Goal: Task Accomplishment & Management: Manage account settings

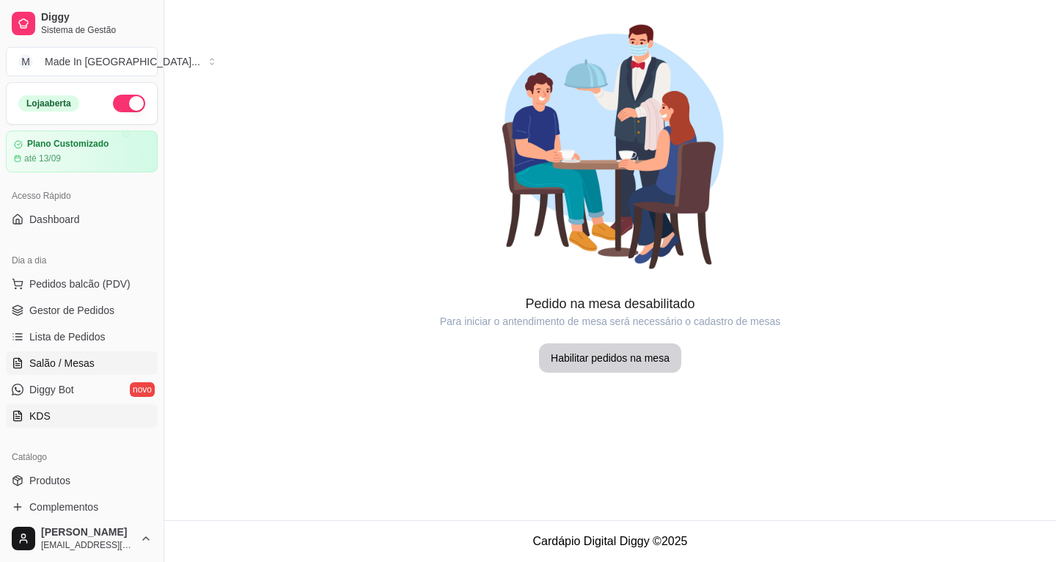
scroll to position [293, 0]
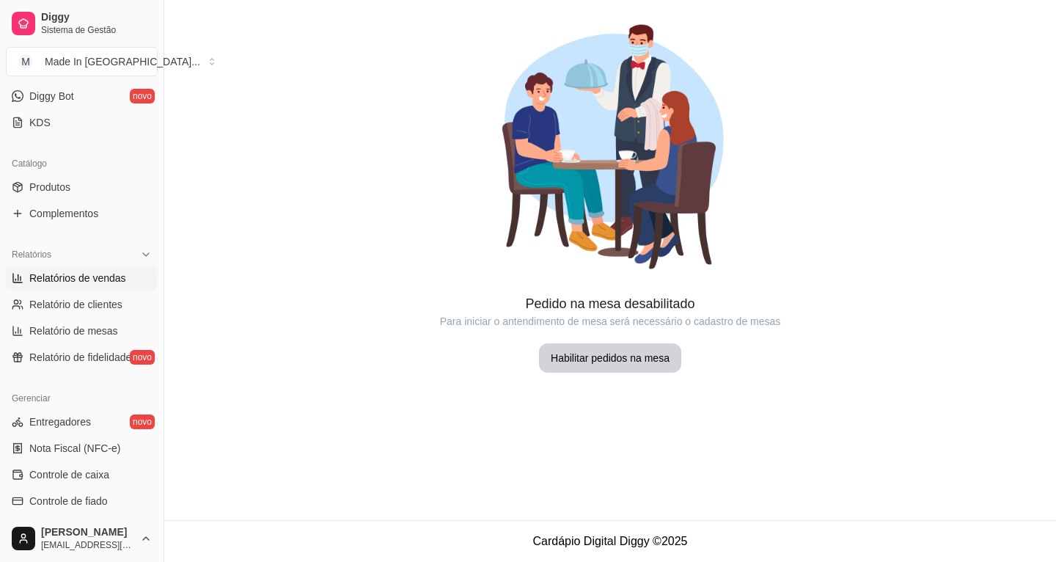
click at [81, 273] on span "Relatórios de vendas" at bounding box center [77, 277] width 97 height 15
click at [96, 270] on span "Relatórios de vendas" at bounding box center [77, 277] width 97 height 15
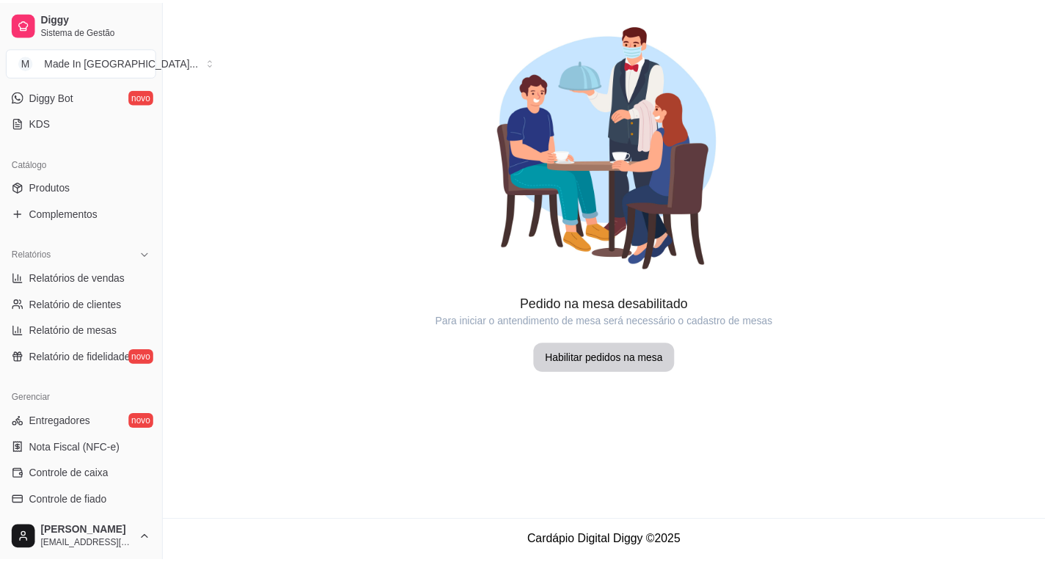
scroll to position [0, 0]
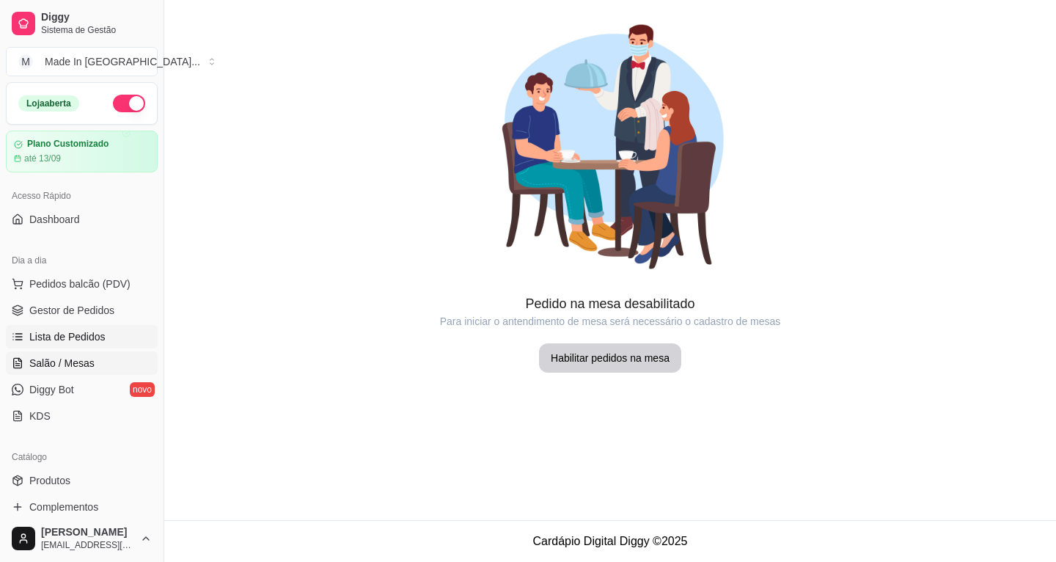
click at [80, 336] on span "Lista de Pedidos" at bounding box center [67, 336] width 76 height 15
click at [78, 310] on span "Gestor de Pedidos" at bounding box center [71, 310] width 85 height 15
click at [102, 302] on link "Gestor de Pedidos" at bounding box center [82, 309] width 152 height 23
click at [111, 307] on link "Gestor de Pedidos" at bounding box center [82, 309] width 152 height 23
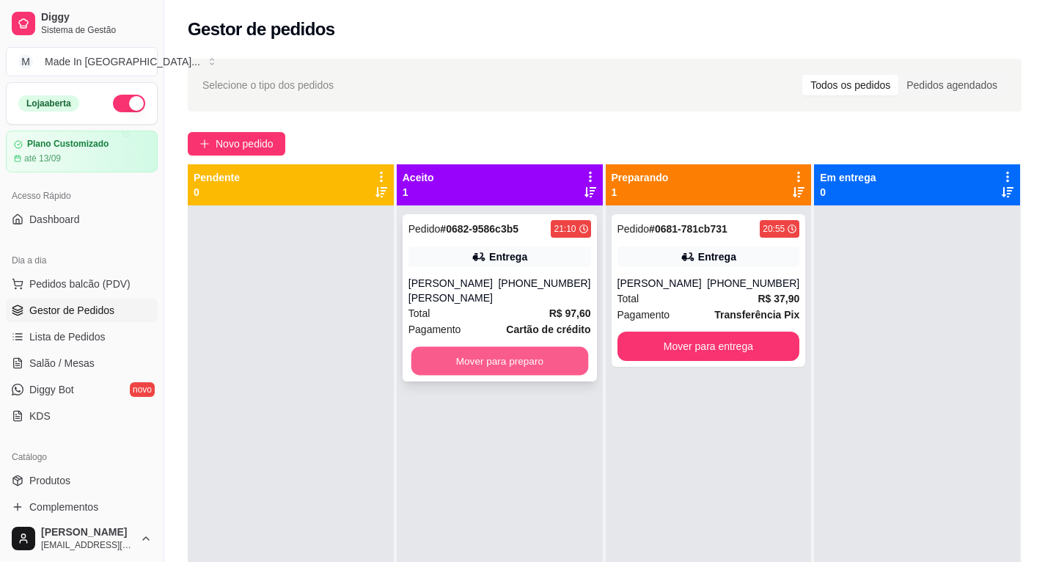
click at [492, 347] on button "Mover para preparo" at bounding box center [498, 361] width 177 height 29
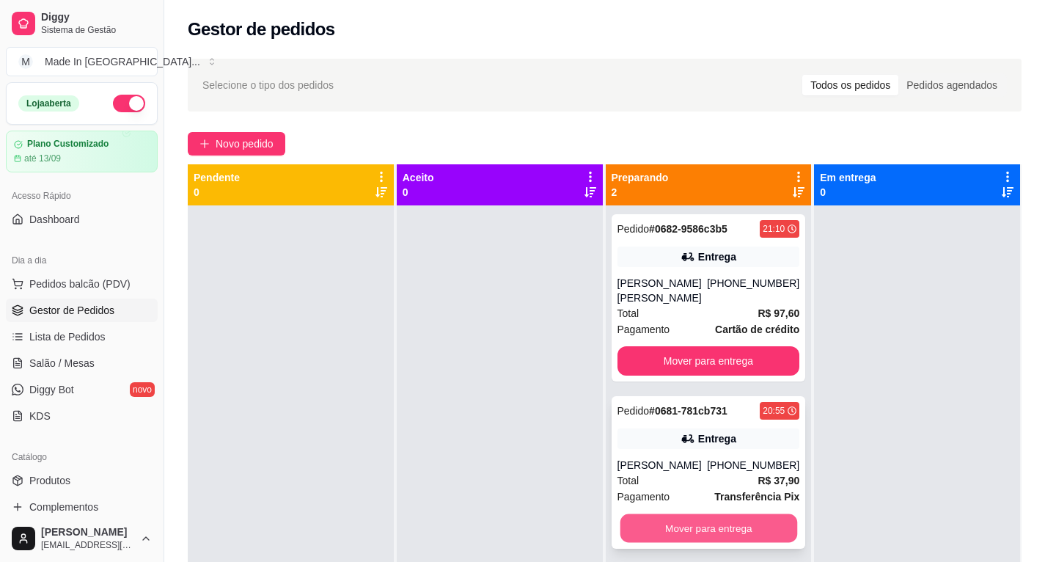
click at [696, 519] on button "Mover para entrega" at bounding box center [707, 528] width 177 height 29
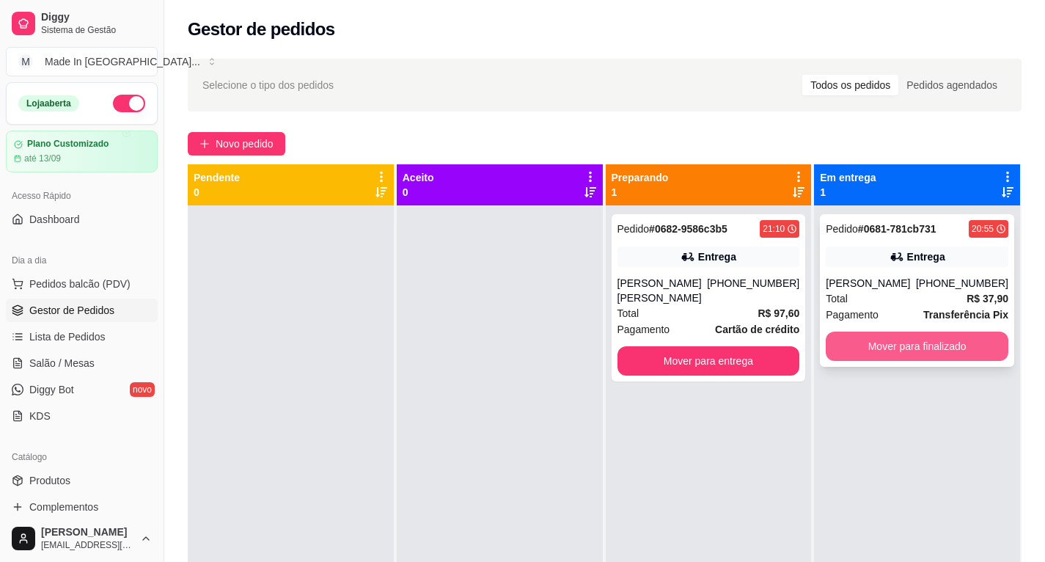
click at [901, 355] on button "Mover para finalizado" at bounding box center [916, 345] width 183 height 29
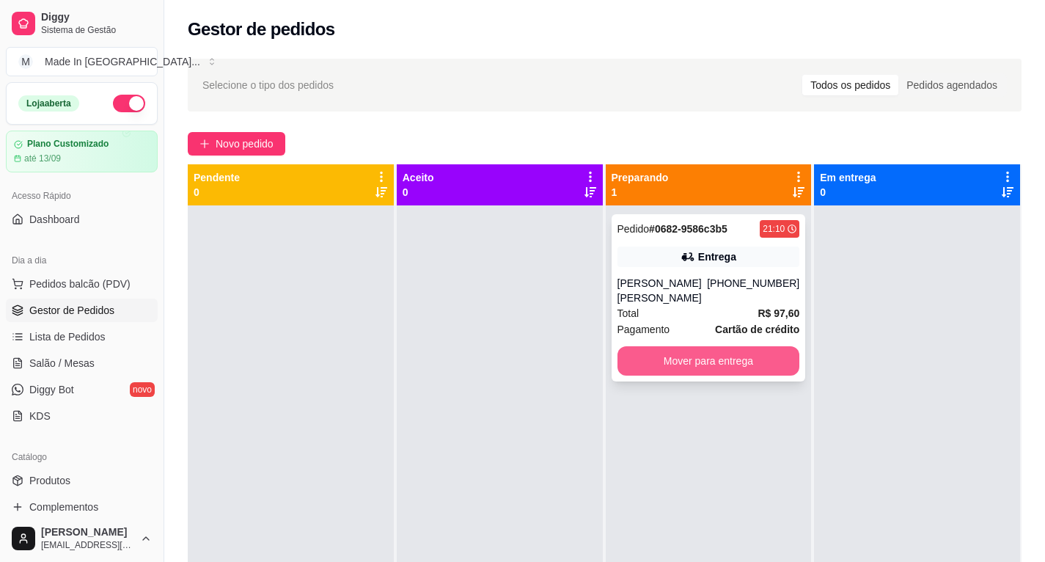
click at [737, 350] on button "Mover para entrega" at bounding box center [708, 360] width 183 height 29
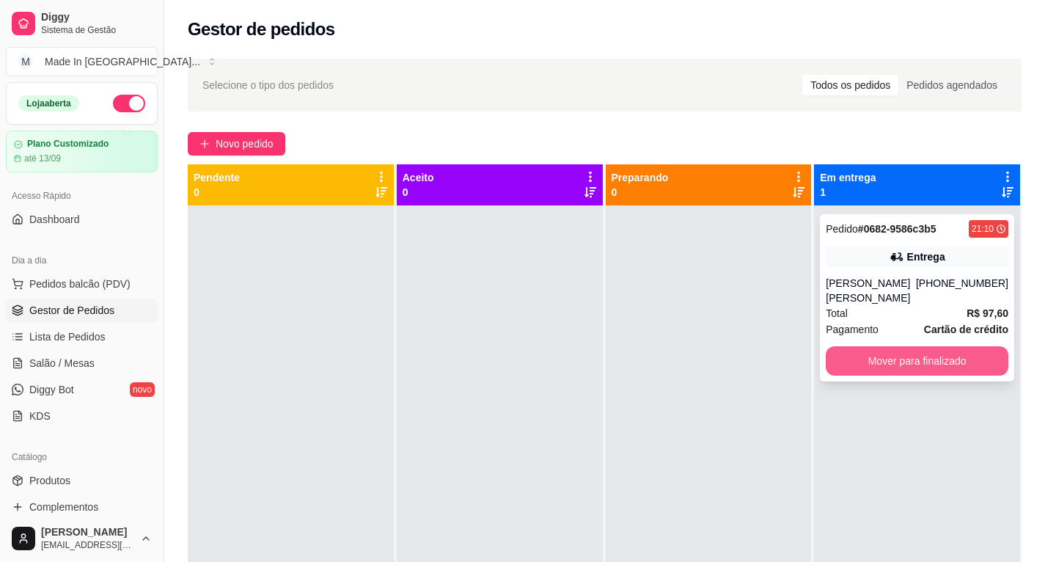
click at [890, 346] on button "Mover para finalizado" at bounding box center [916, 360] width 183 height 29
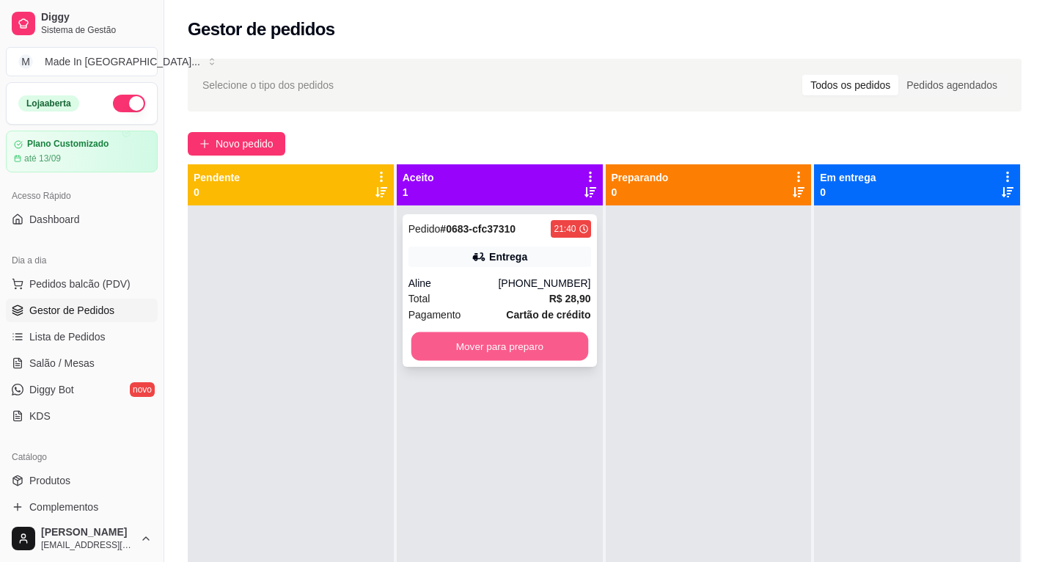
click at [555, 335] on button "Mover para preparo" at bounding box center [498, 346] width 177 height 29
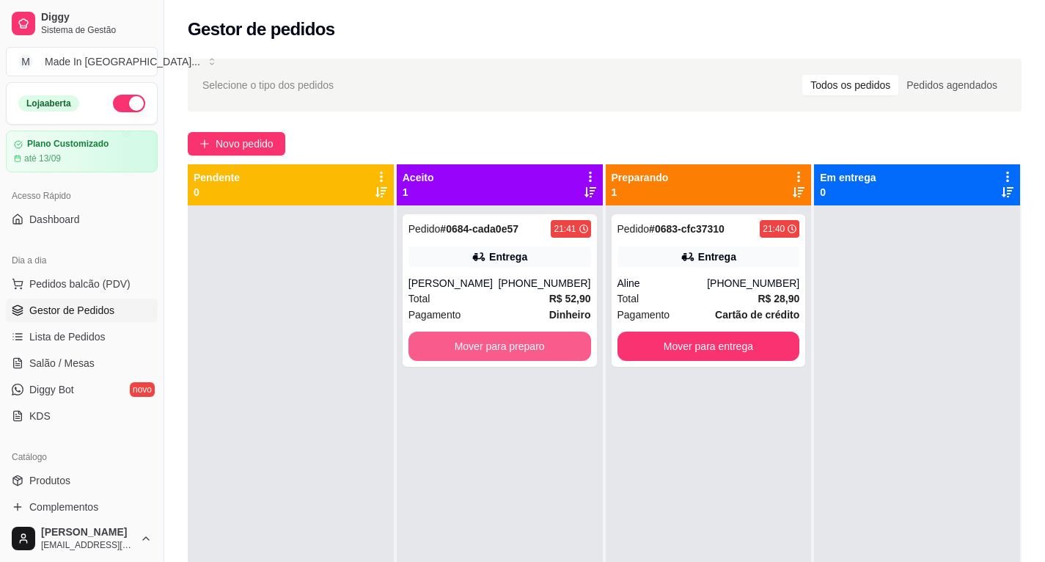
click at [556, 331] on button "Mover para preparo" at bounding box center [499, 345] width 183 height 29
click at [504, 342] on button "Mover para preparo" at bounding box center [498, 346] width 177 height 29
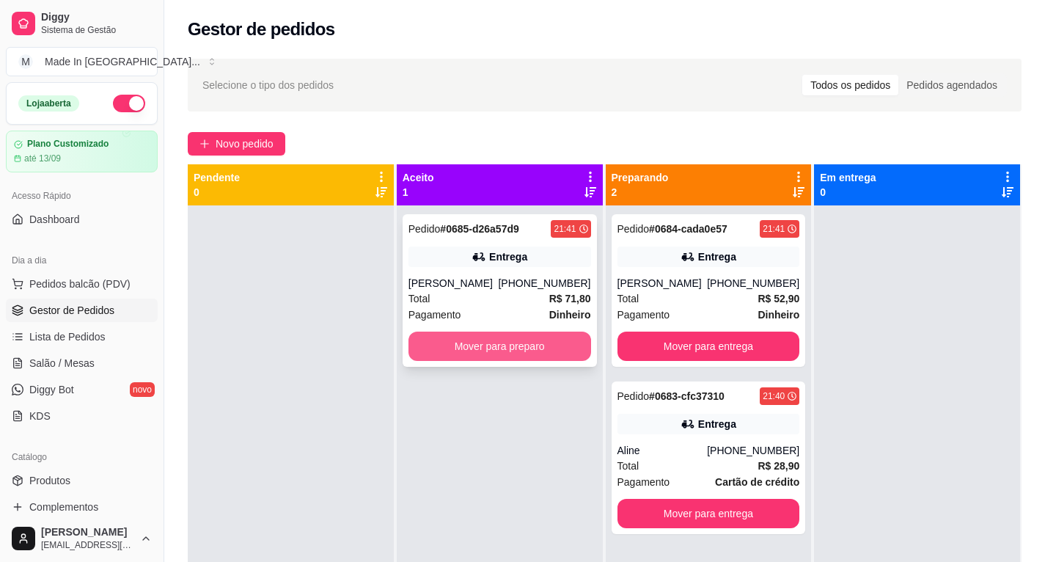
click at [460, 353] on button "Mover para preparo" at bounding box center [499, 345] width 183 height 29
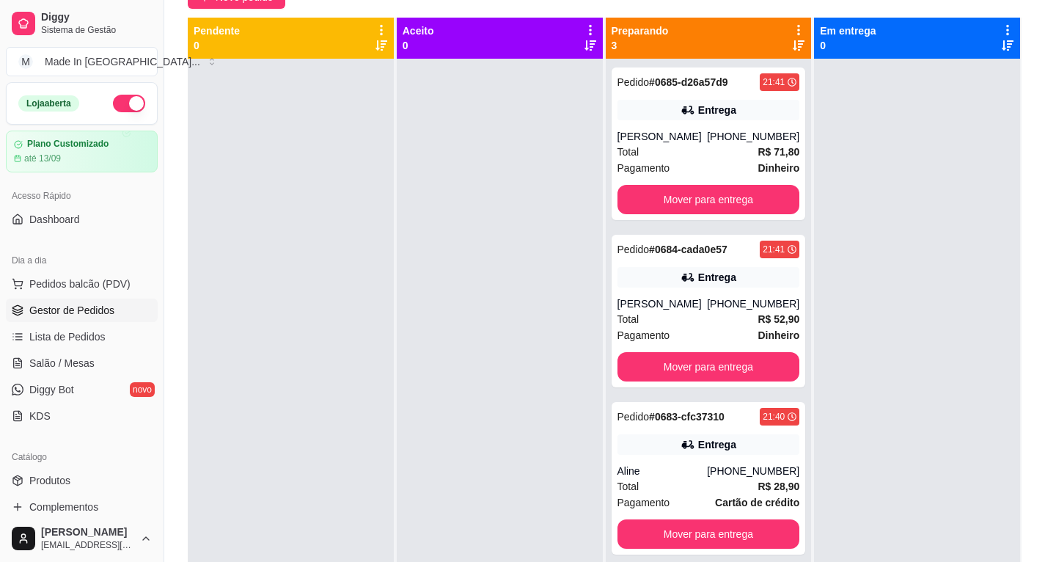
scroll to position [220, 0]
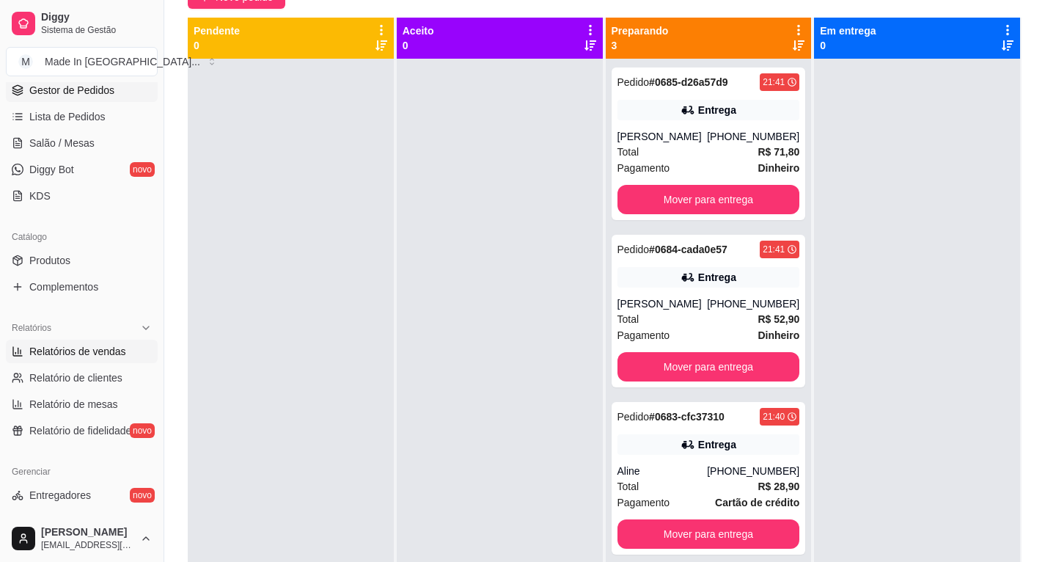
click at [89, 352] on span "Relatórios de vendas" at bounding box center [77, 351] width 97 height 15
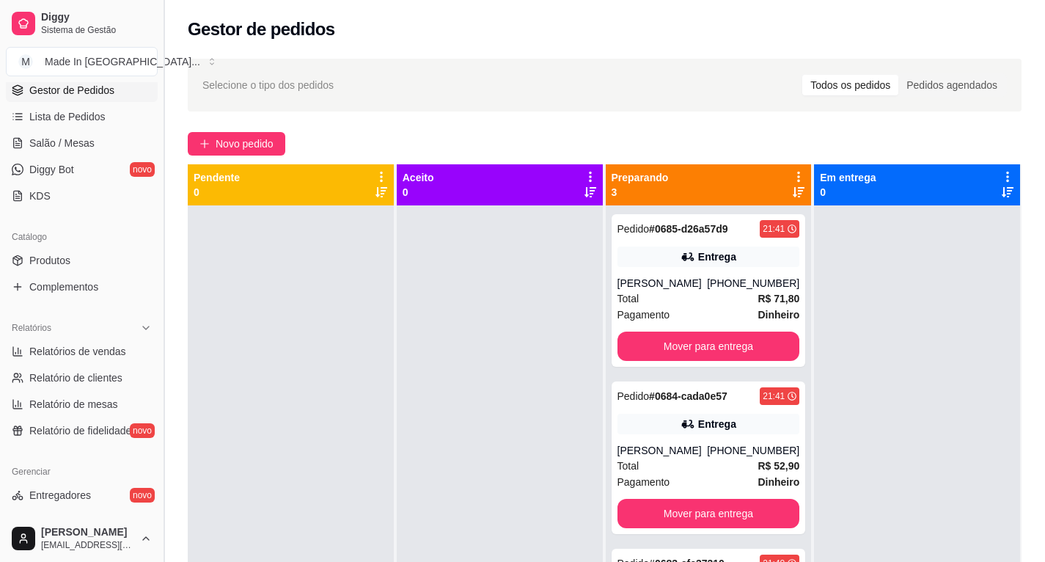
select select "ALL"
select select "0"
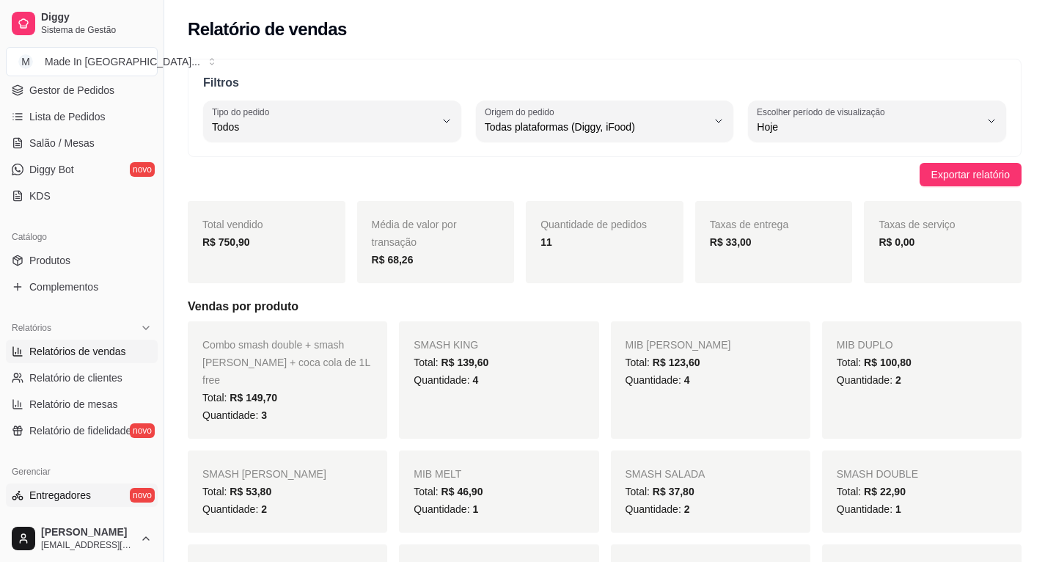
scroll to position [293, 0]
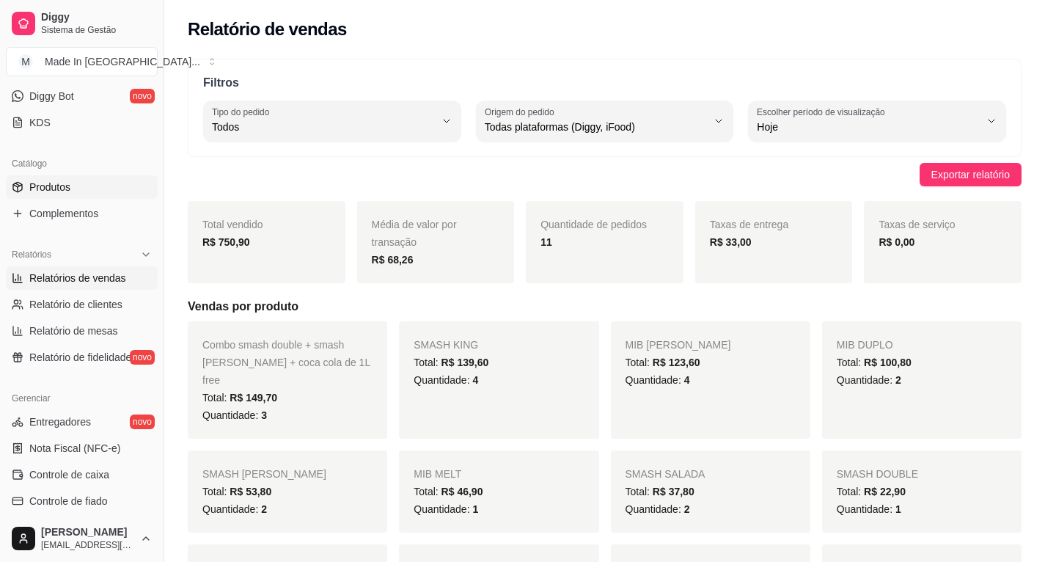
click at [65, 194] on link "Produtos" at bounding box center [82, 186] width 152 height 23
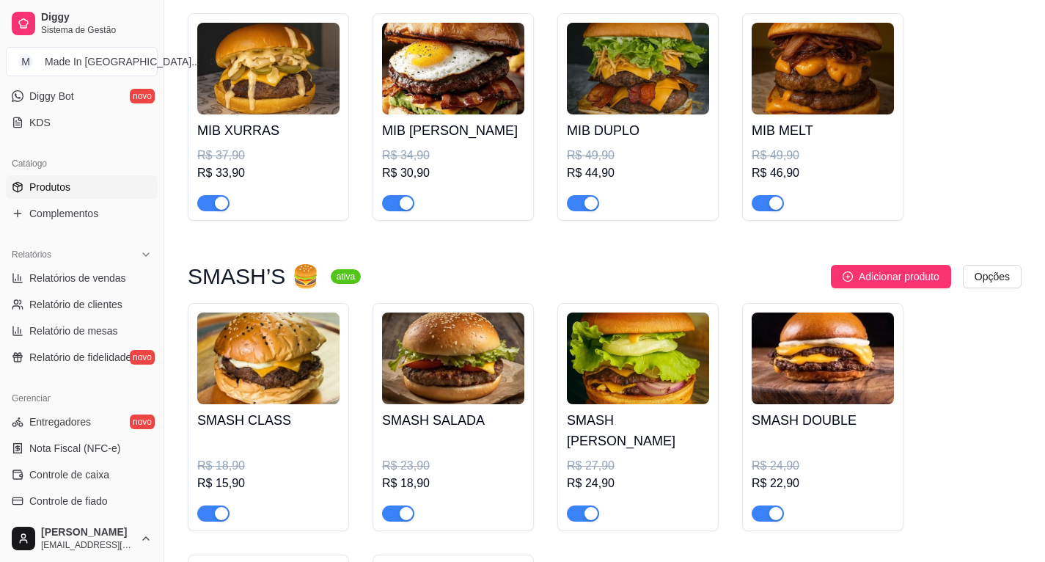
scroll to position [880, 0]
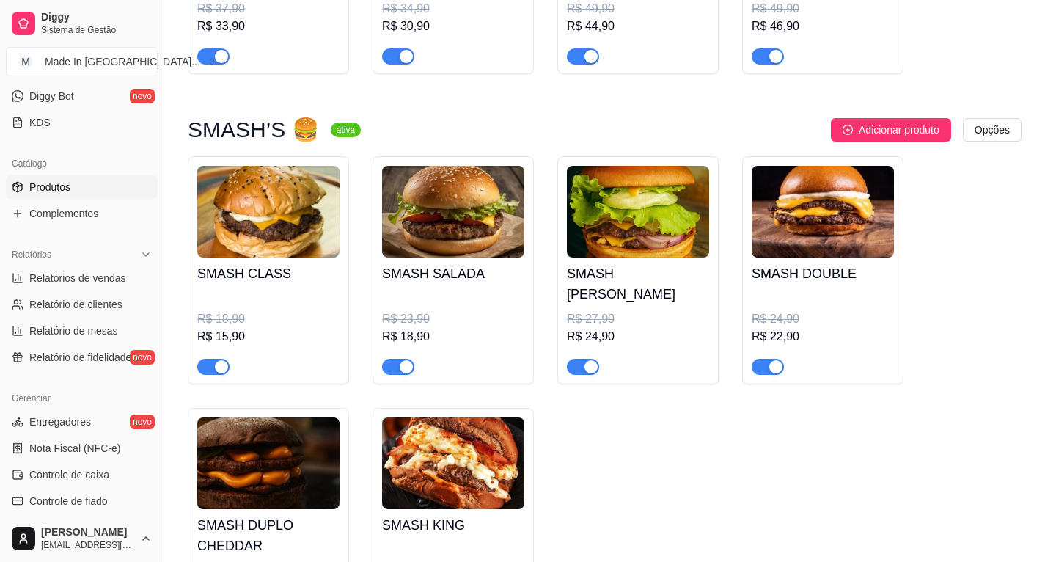
click at [220, 360] on div "button" at bounding box center [221, 366] width 13 height 13
click at [400, 360] on div "button" at bounding box center [406, 366] width 13 height 13
click at [578, 358] on span "button" at bounding box center [583, 366] width 32 height 16
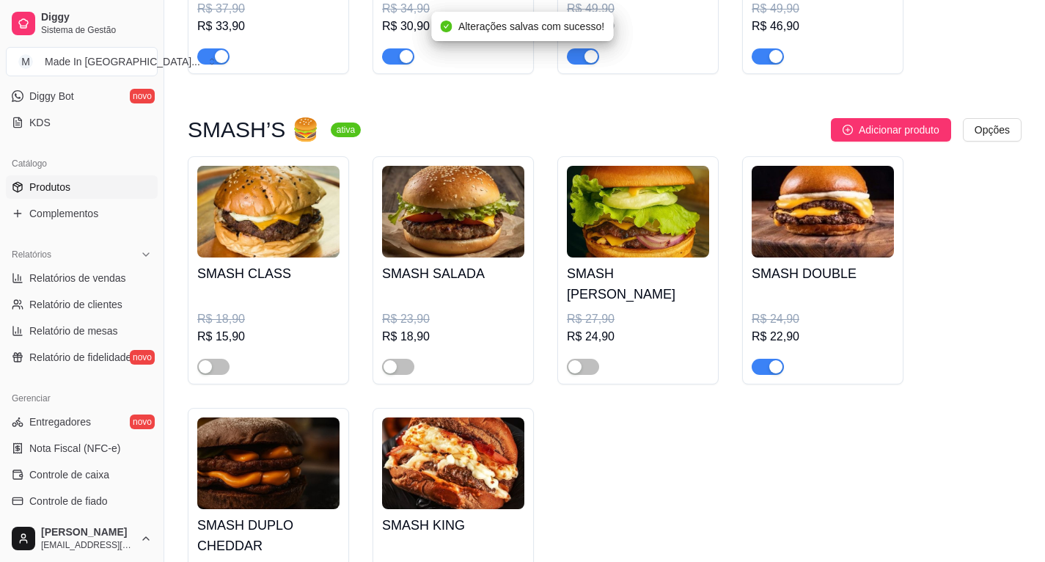
click at [760, 358] on span "button" at bounding box center [767, 366] width 32 height 16
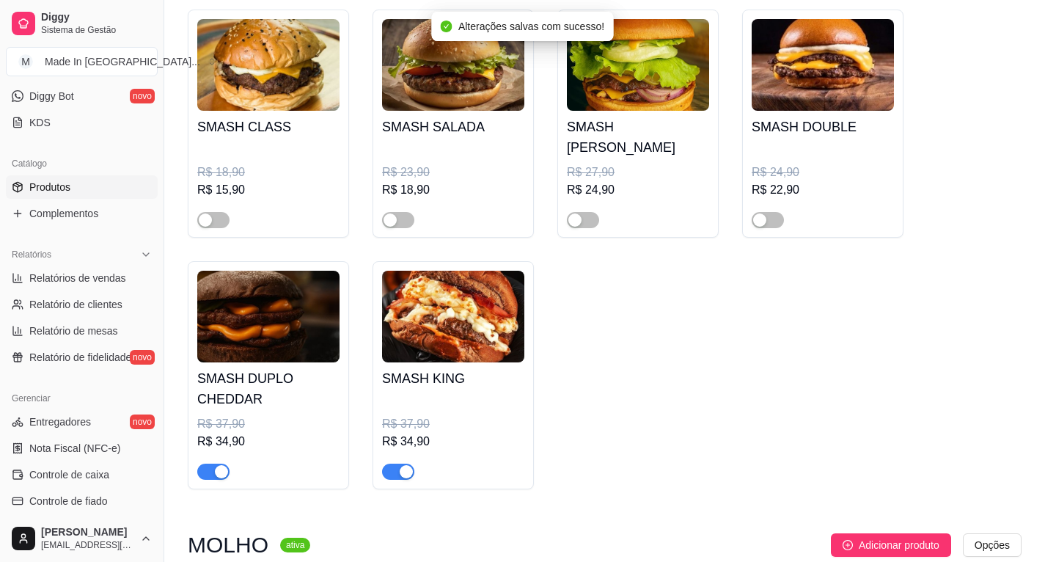
click at [394, 463] on span "button" at bounding box center [398, 471] width 32 height 16
click at [208, 463] on span "button" at bounding box center [213, 471] width 32 height 16
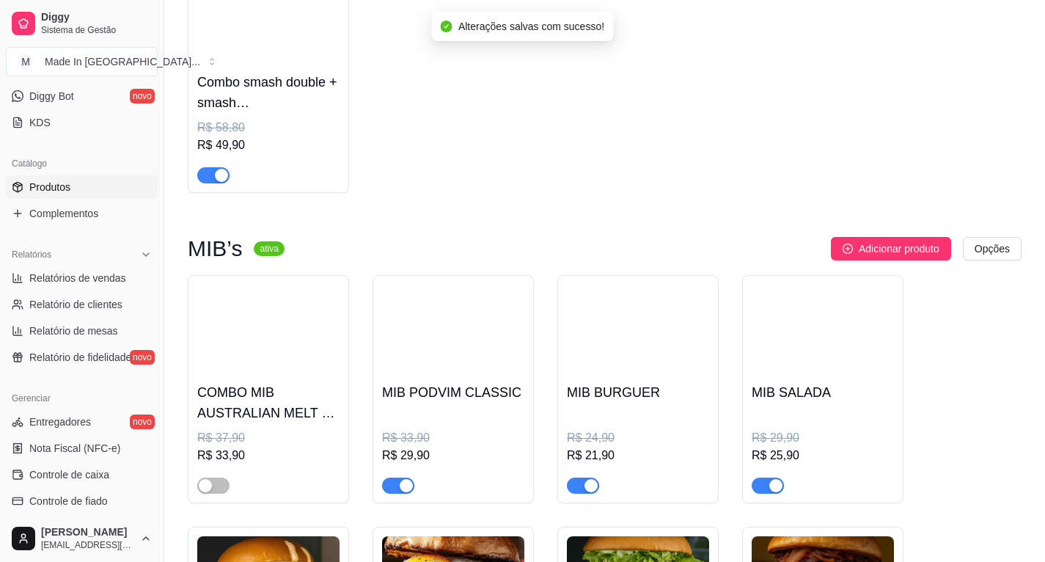
scroll to position [73, 0]
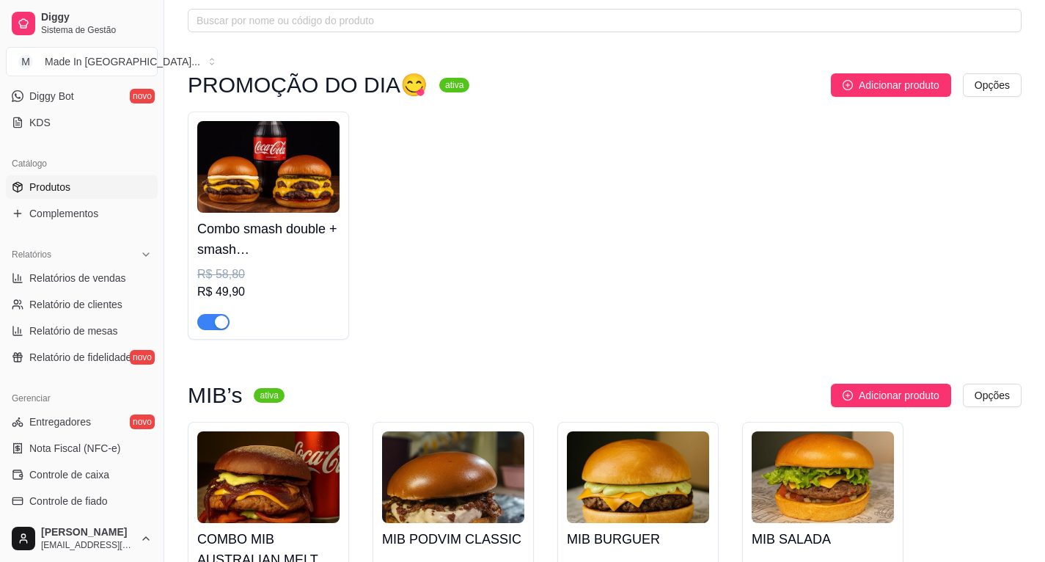
click at [224, 326] on div "button" at bounding box center [221, 321] width 13 height 13
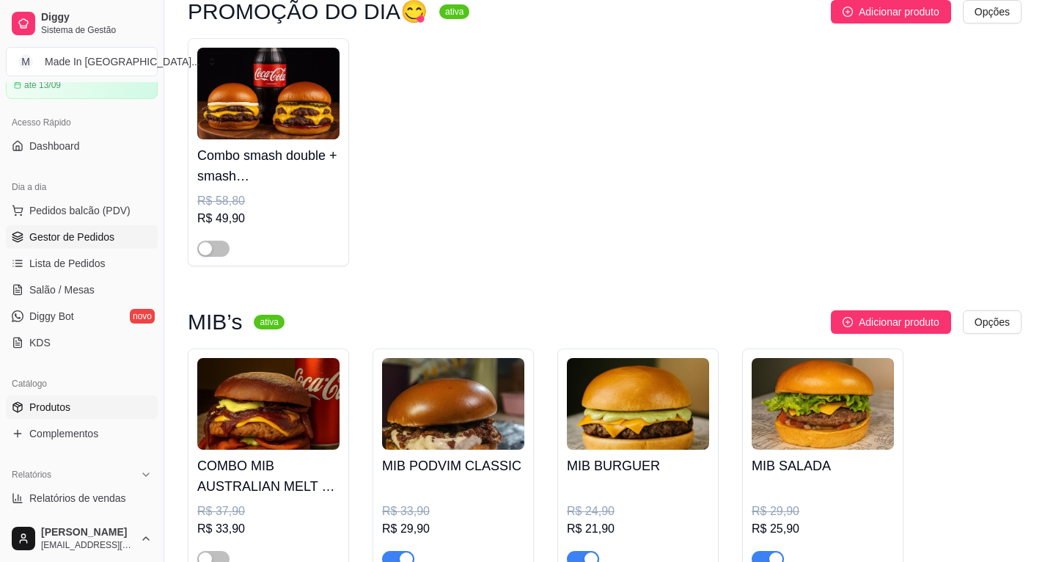
click at [103, 238] on span "Gestor de Pedidos" at bounding box center [71, 236] width 85 height 15
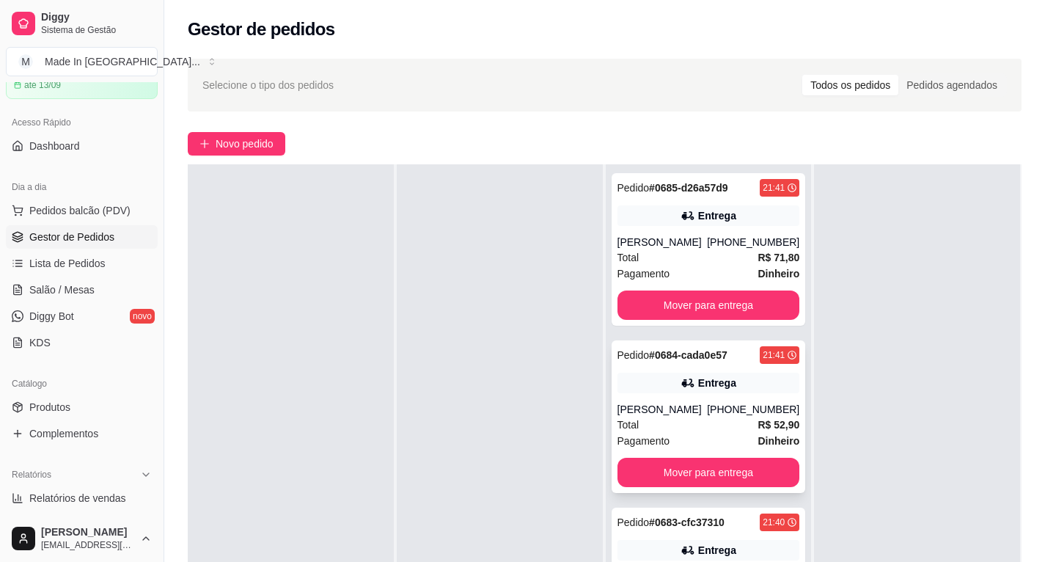
scroll to position [220, 0]
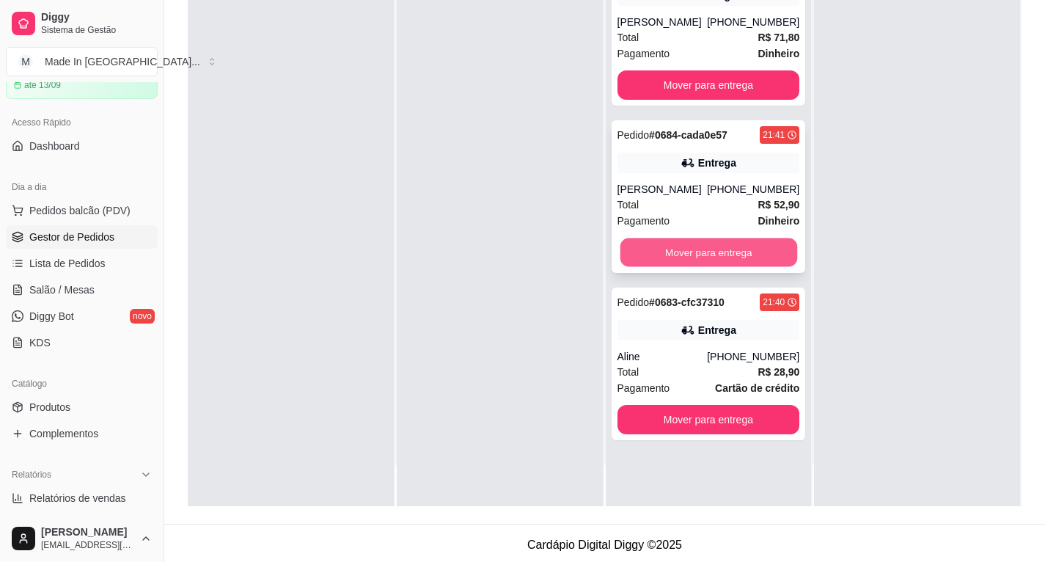
click at [724, 261] on button "Mover para entrega" at bounding box center [707, 252] width 177 height 29
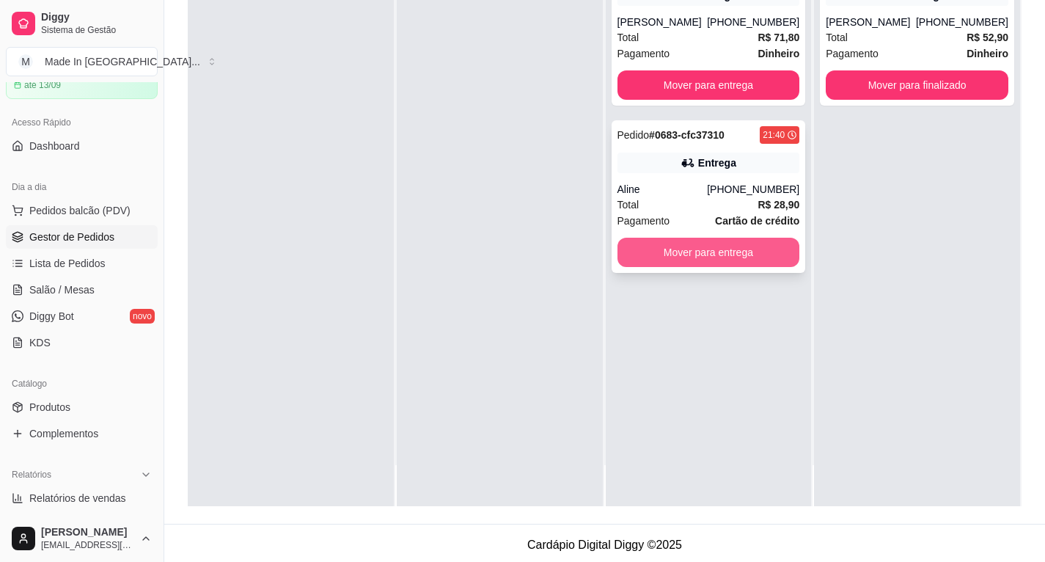
click at [714, 250] on button "Mover para entrega" at bounding box center [708, 252] width 183 height 29
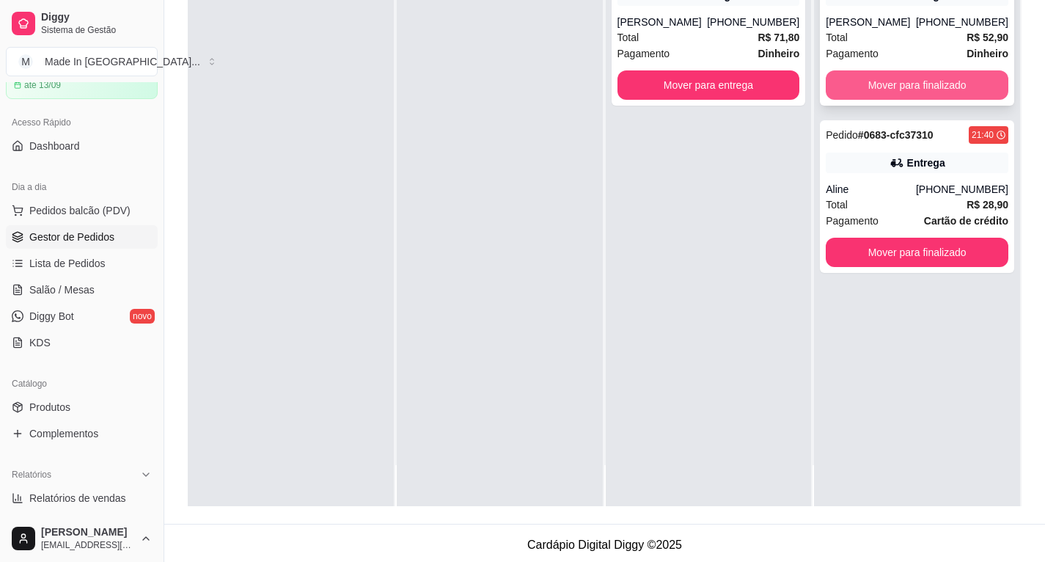
click at [932, 83] on button "Mover para finalizado" at bounding box center [916, 84] width 183 height 29
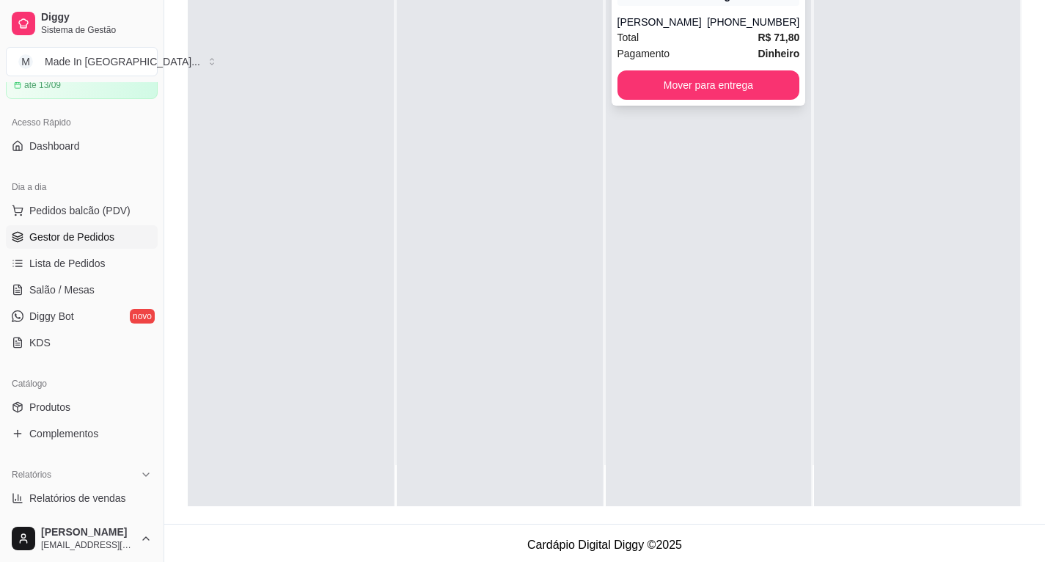
click at [780, 70] on div "Pedido # 0685-d26a57d9 21:41 [GEOGRAPHIC_DATA][PERSON_NAME] [PHONE_NUMBER] Tota…" at bounding box center [708, 29] width 194 height 152
click at [760, 103] on div "Pedido # 0685-d26a57d9 21:41 [GEOGRAPHIC_DATA][PERSON_NAME] [PHONE_NUMBER] Tota…" at bounding box center [708, 29] width 194 height 152
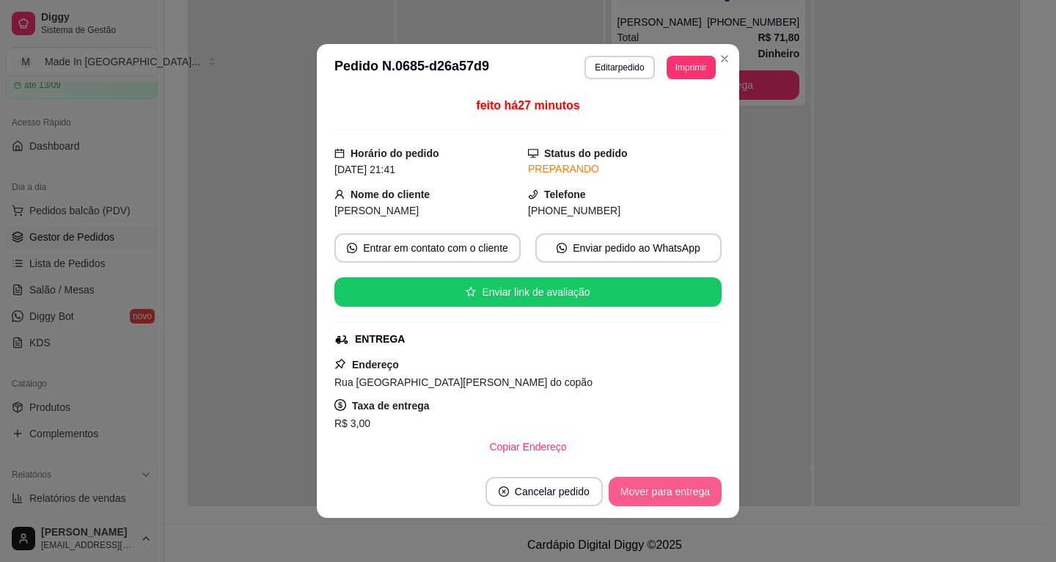
click at [610, 485] on button "Mover para entrega" at bounding box center [664, 490] width 113 height 29
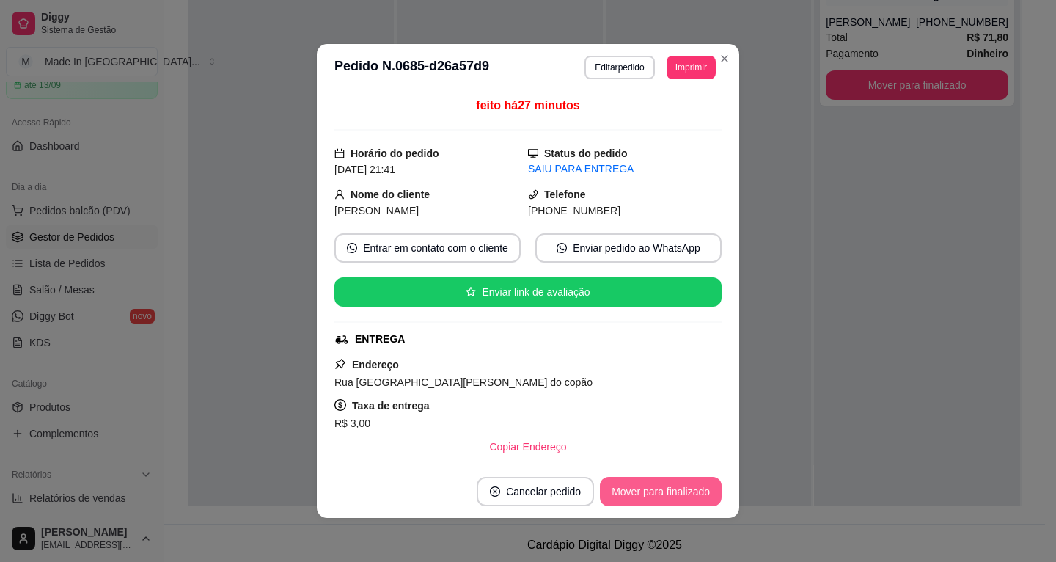
click at [612, 488] on button "Mover para finalizado" at bounding box center [661, 490] width 122 height 29
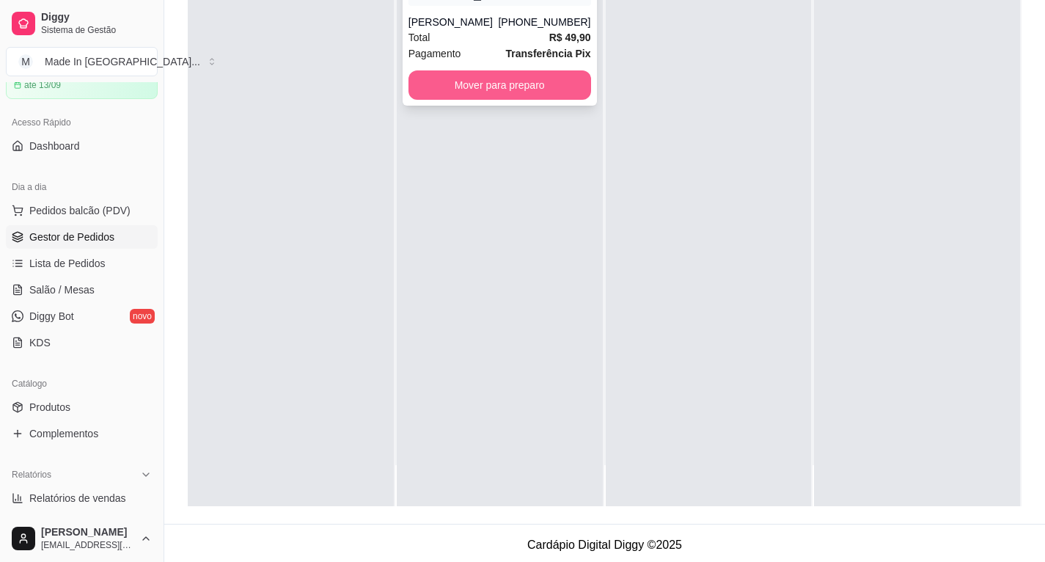
click at [531, 78] on button "Mover para preparo" at bounding box center [499, 84] width 183 height 29
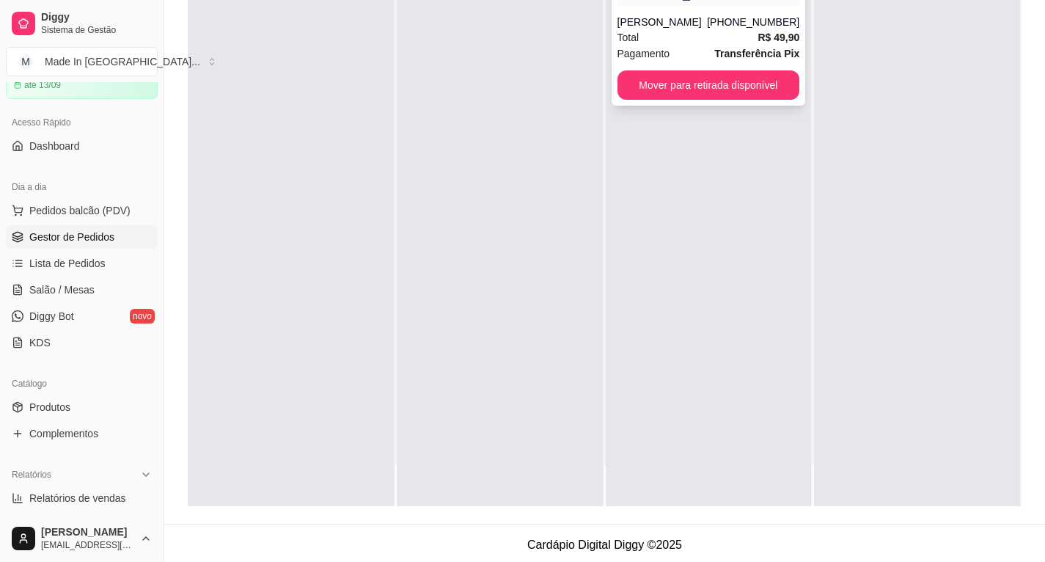
drag, startPoint x: 748, startPoint y: 108, endPoint x: 754, endPoint y: 95, distance: 14.2
click at [754, 95] on div "Pedido # 0686-cada0e57 22:09 Retirada [PERSON_NAME] [PHONE_NUMBER] Total R$ 49,…" at bounding box center [708, 225] width 206 height 562
click at [754, 95] on button "Mover para retirada disponível" at bounding box center [708, 84] width 183 height 29
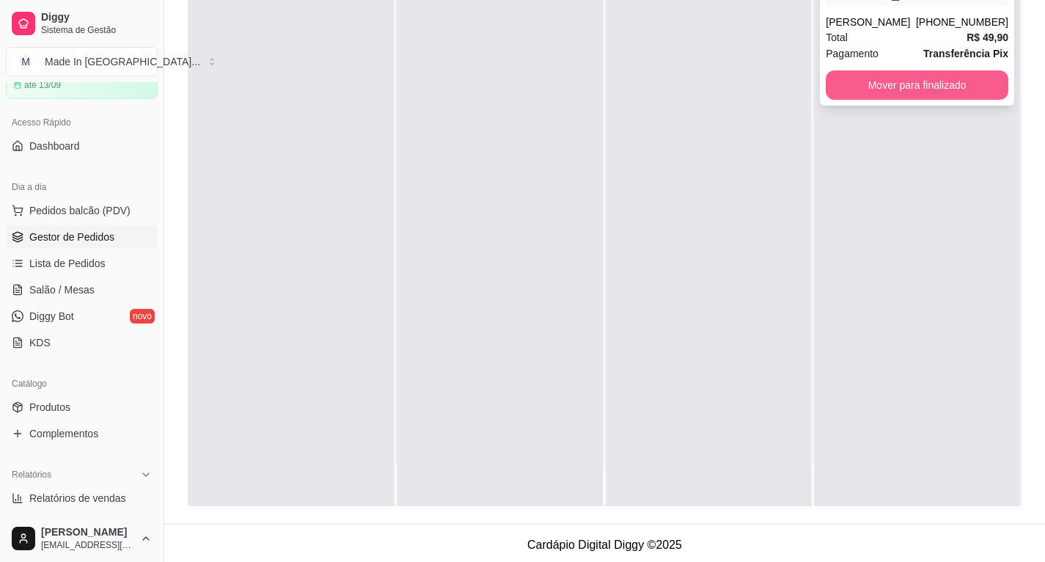
click at [850, 89] on button "Mover para finalizado" at bounding box center [916, 84] width 183 height 29
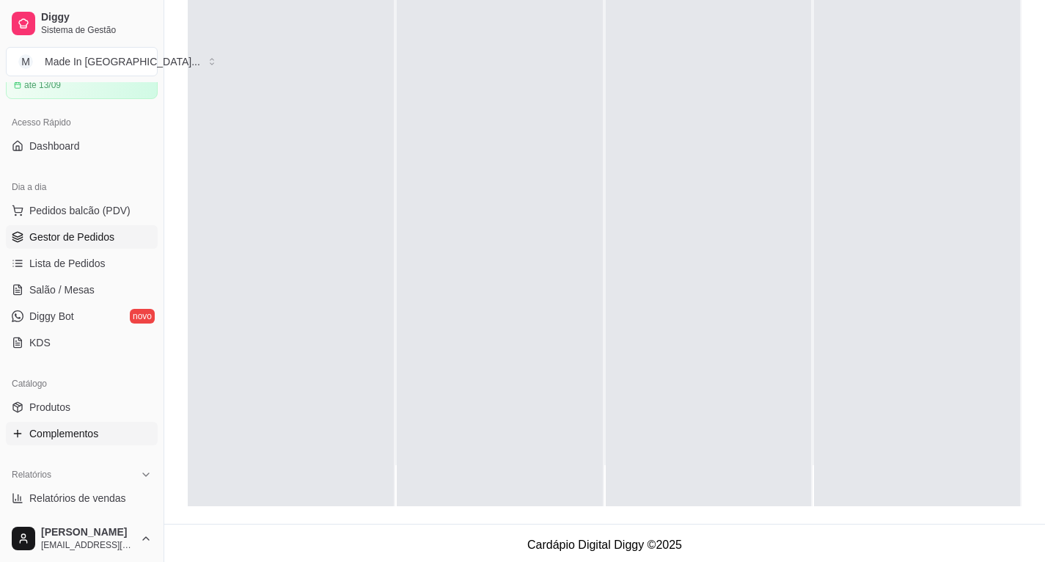
scroll to position [147, 0]
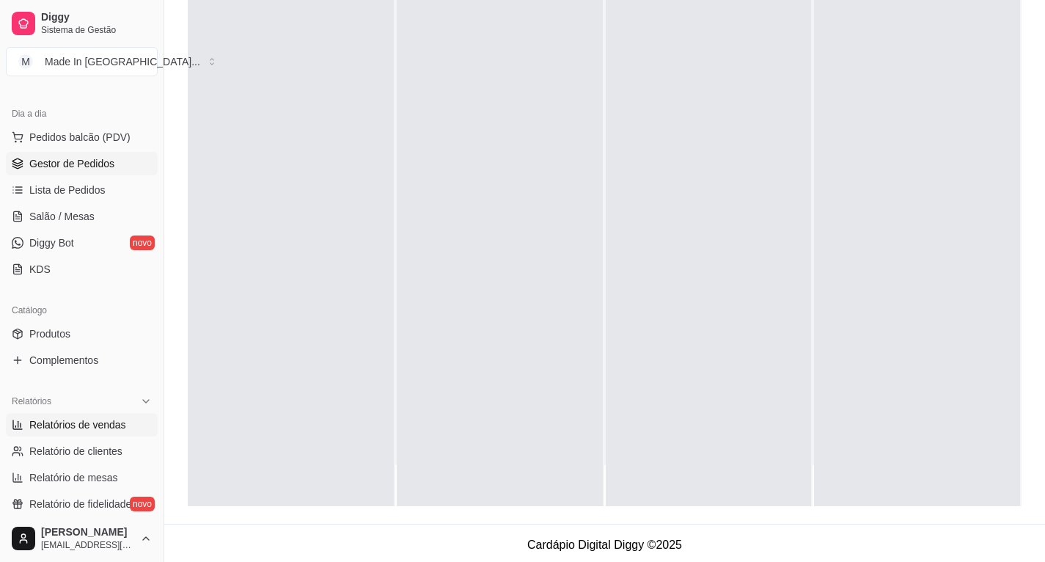
click at [107, 424] on span "Relatórios de vendas" at bounding box center [77, 424] width 97 height 15
select select "ALL"
select select "0"
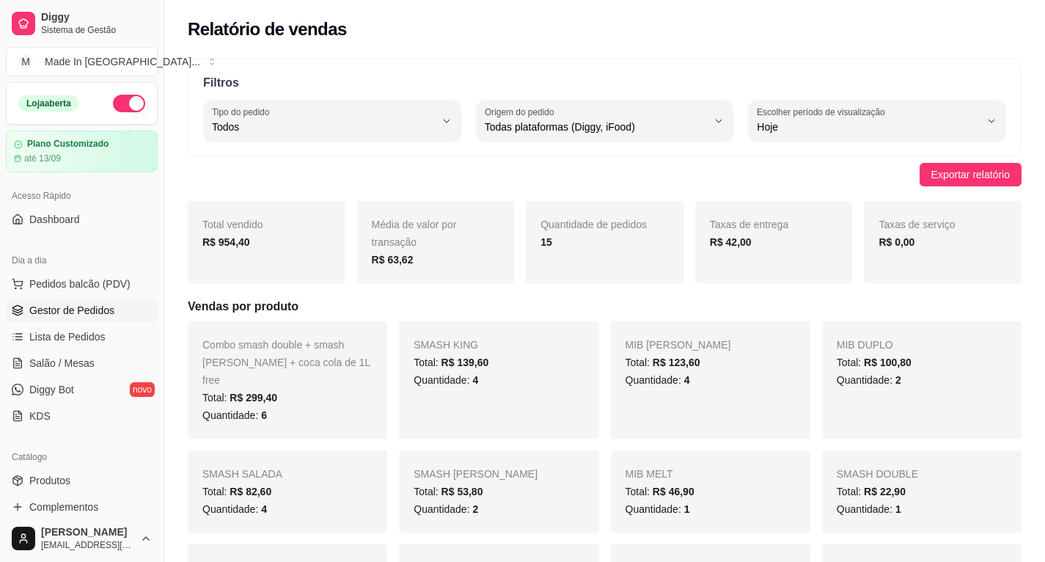
click at [90, 306] on span "Gestor de Pedidos" at bounding box center [71, 310] width 85 height 15
click at [106, 314] on span "Gestor de Pedidos" at bounding box center [71, 310] width 85 height 15
click at [74, 311] on span "Gestor de Pedidos" at bounding box center [71, 310] width 85 height 15
click at [54, 308] on span "Gestor de Pedidos" at bounding box center [71, 310] width 85 height 15
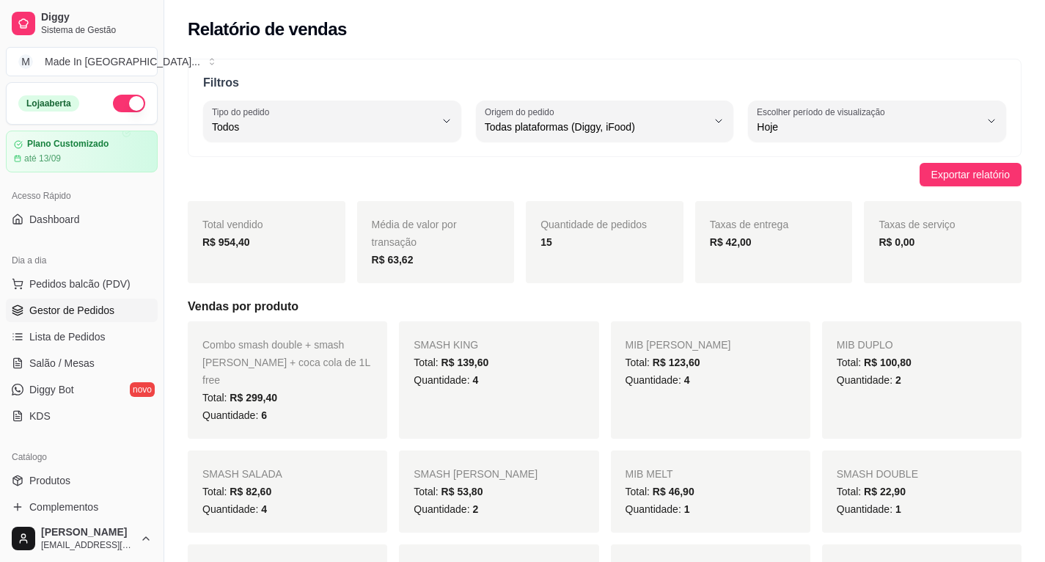
click at [54, 308] on span "Gestor de Pedidos" at bounding box center [71, 310] width 85 height 15
click at [70, 304] on span "Gestor de Pedidos" at bounding box center [71, 310] width 85 height 15
click at [96, 313] on span "Gestor de Pedidos" at bounding box center [71, 310] width 85 height 15
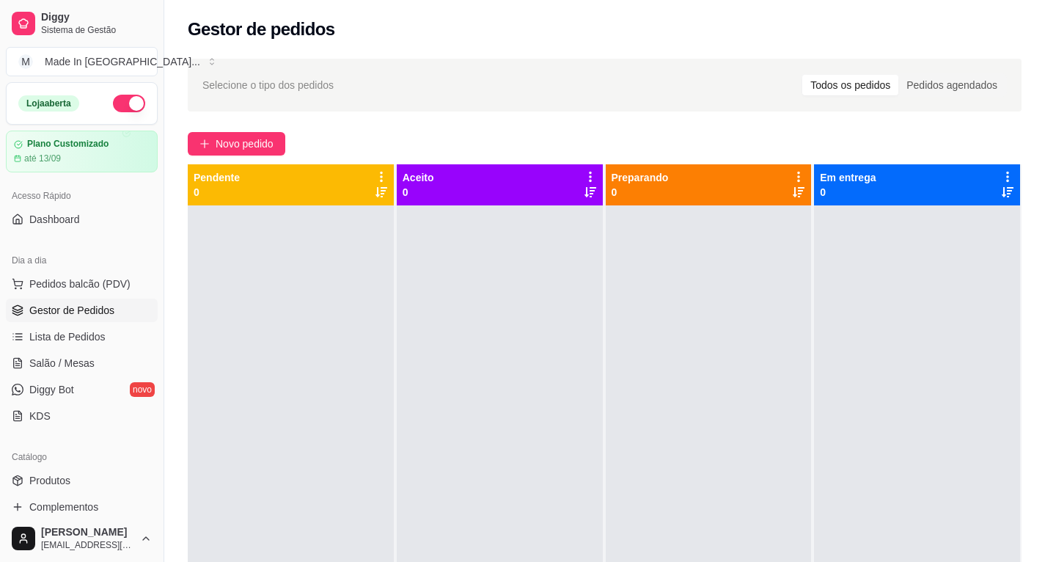
scroll to position [147, 0]
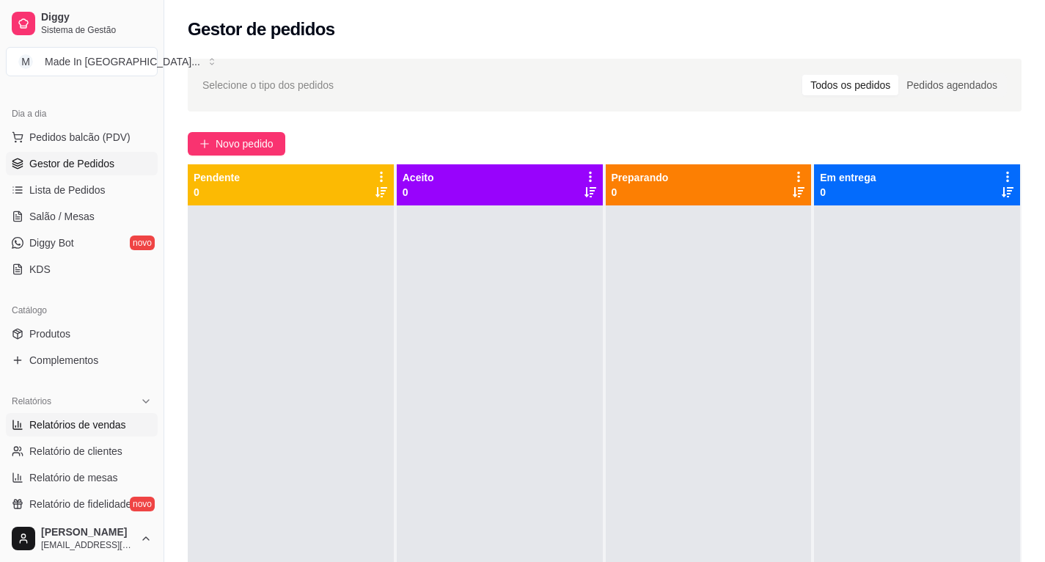
click at [108, 427] on span "Relatórios de vendas" at bounding box center [77, 424] width 97 height 15
select select "ALL"
select select "0"
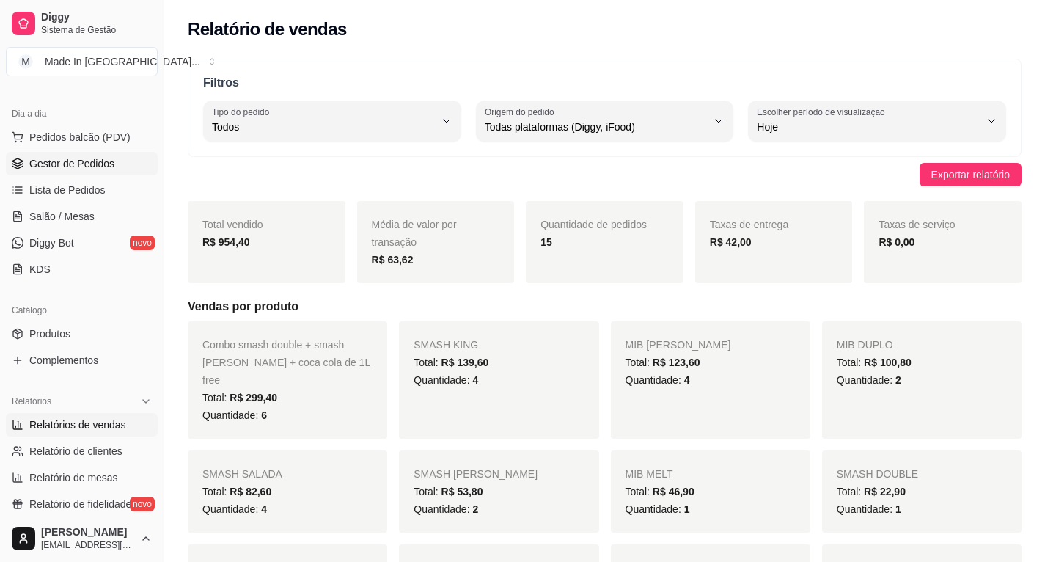
click at [93, 165] on span "Gestor de Pedidos" at bounding box center [71, 163] width 85 height 15
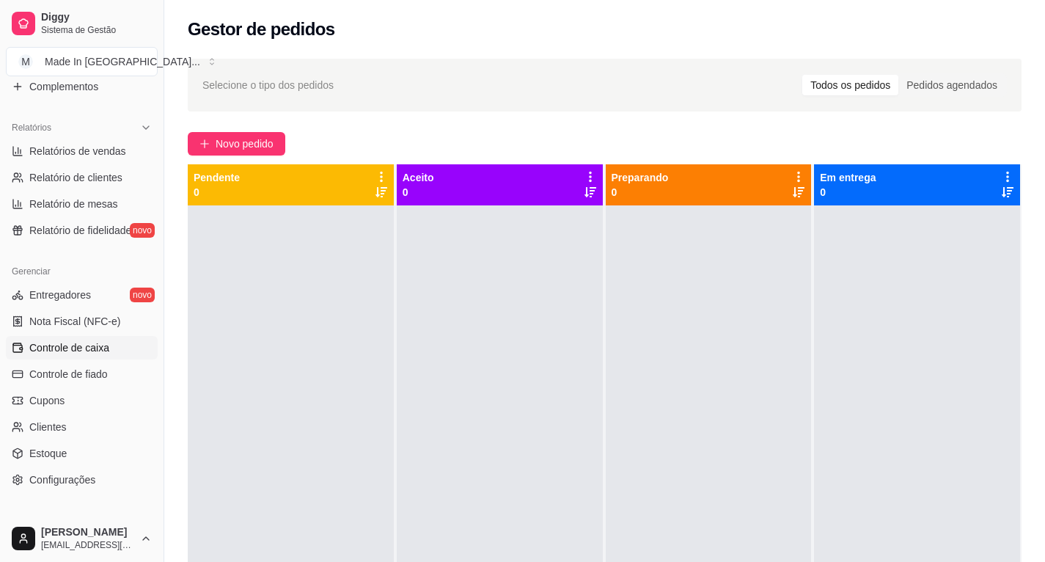
scroll to position [347, 0]
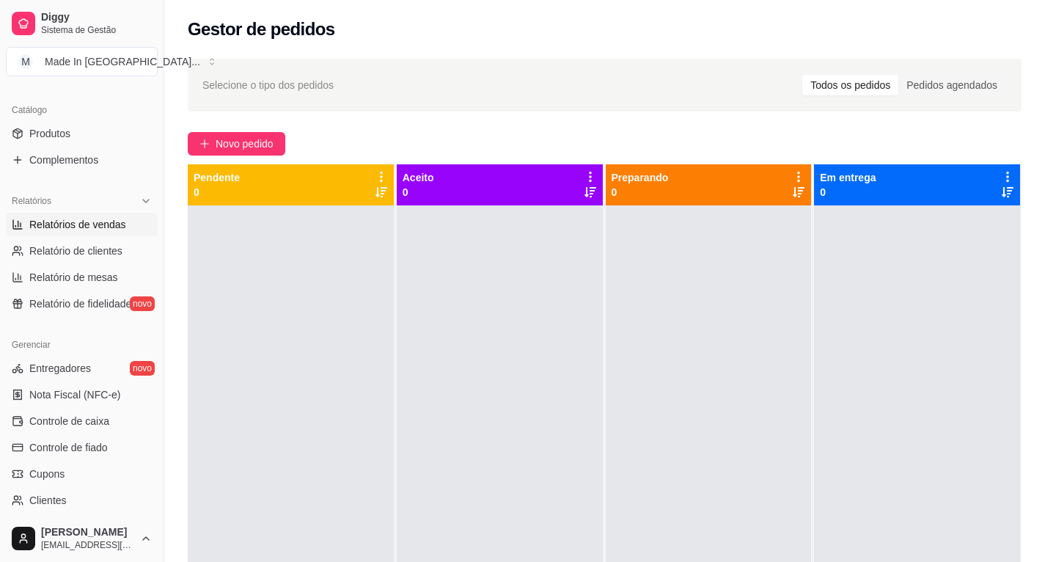
click at [70, 229] on span "Relatórios de vendas" at bounding box center [77, 224] width 97 height 15
select select "ALL"
select select "0"
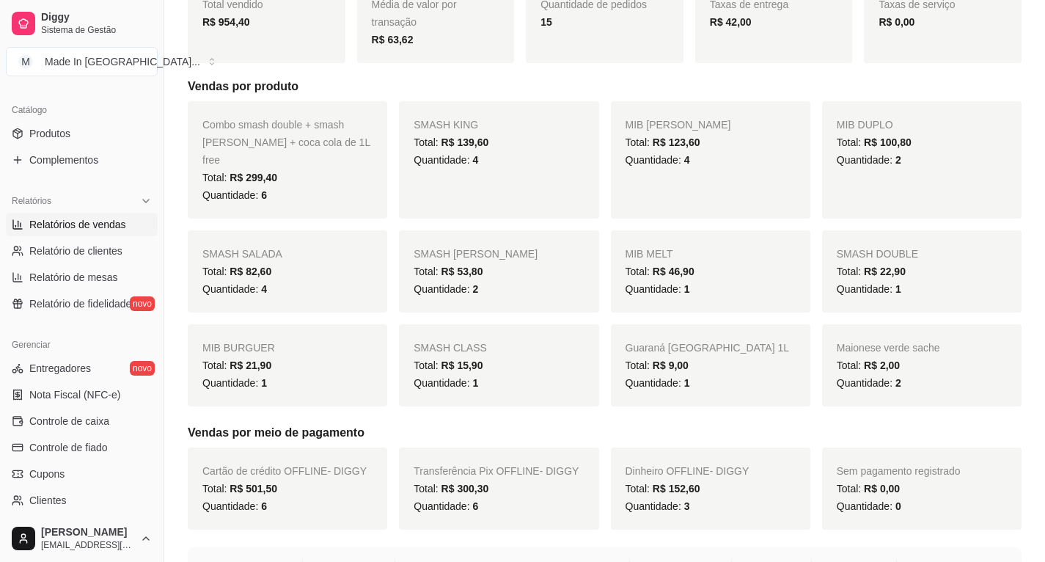
scroll to position [293, 0]
